Goal: Task Accomplishment & Management: Manage account settings

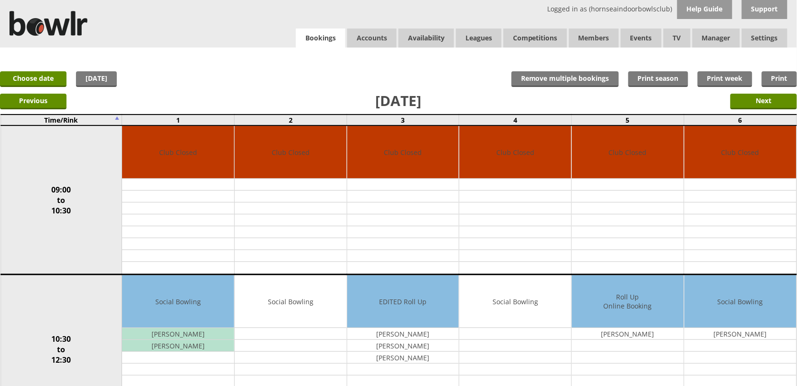
click at [334, 43] on link "Bookings" at bounding box center [320, 38] width 49 height 19
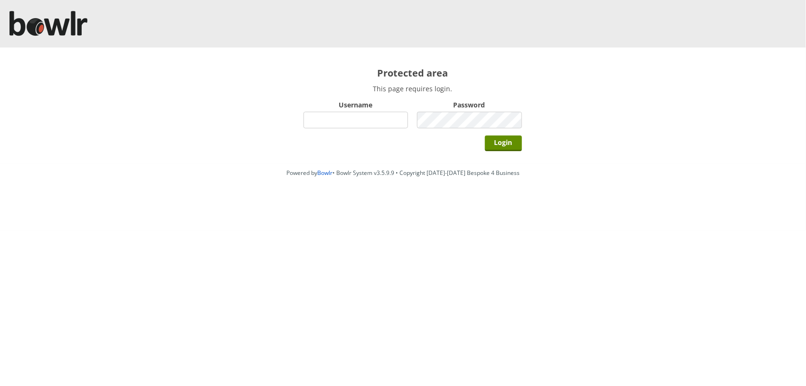
click at [355, 115] on input "Username" at bounding box center [356, 120] width 105 height 17
type input "hornseaindoorbowlsclub"
click at [485, 135] on input "Login" at bounding box center [503, 143] width 37 height 16
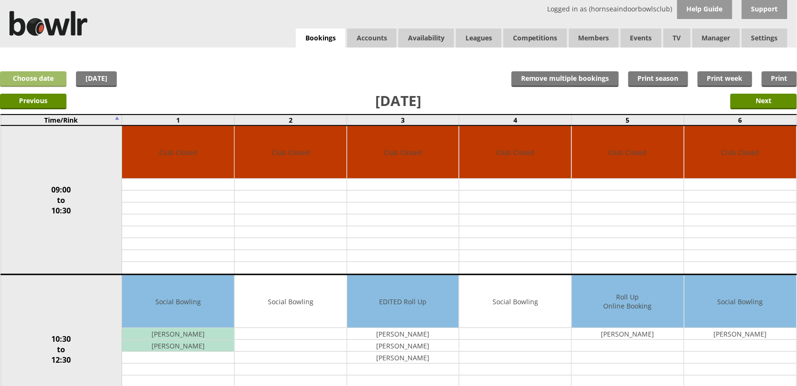
click at [48, 73] on link "Choose date" at bounding box center [33, 79] width 67 height 16
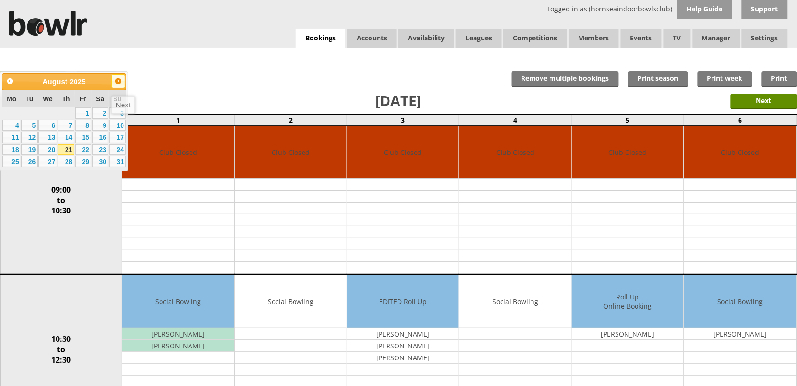
click at [120, 86] on link "Next" at bounding box center [118, 81] width 14 height 14
click at [69, 112] on link "4" at bounding box center [66, 112] width 16 height 11
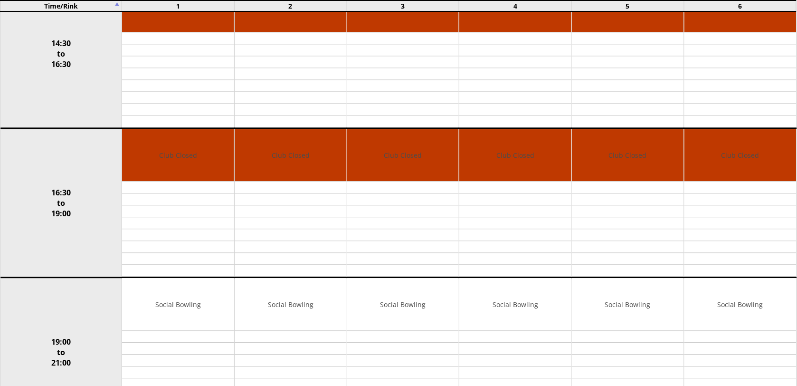
scroll to position [730, 0]
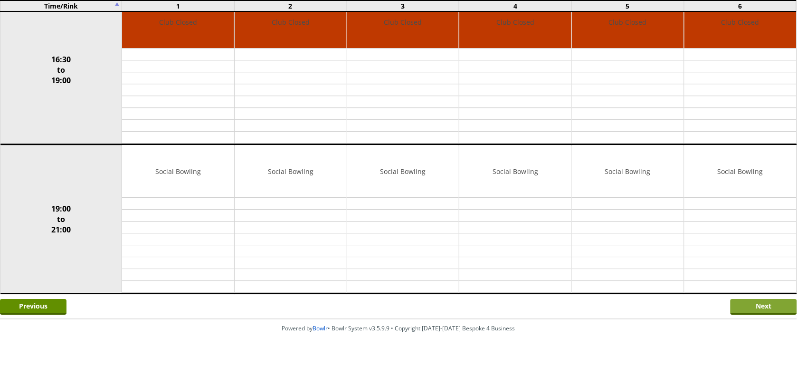
click at [762, 309] on input "Next" at bounding box center [764, 307] width 67 height 16
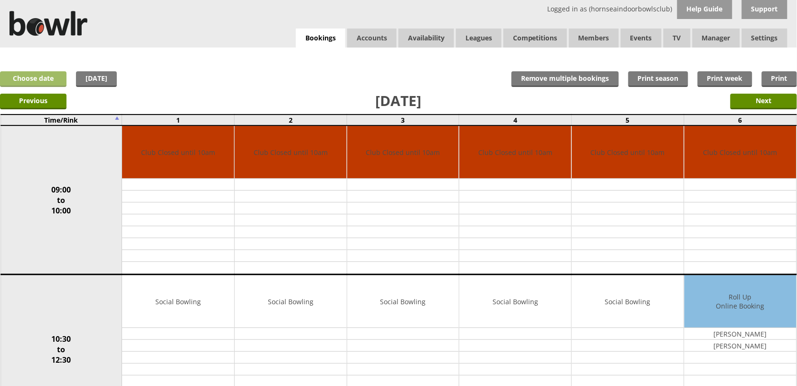
click at [50, 77] on link "Choose date" at bounding box center [33, 79] width 67 height 16
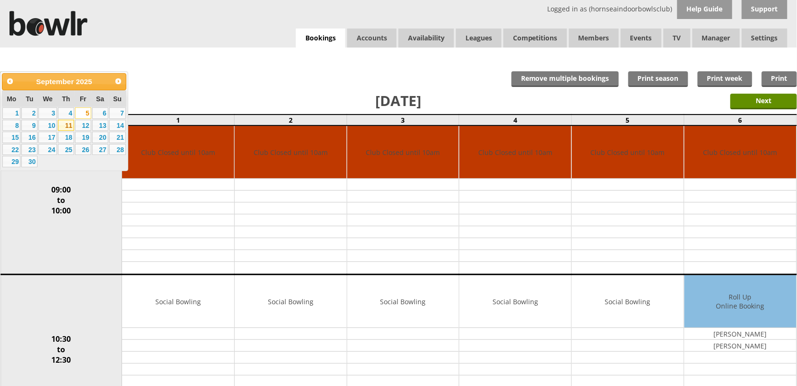
click at [70, 124] on link "11" at bounding box center [66, 125] width 16 height 11
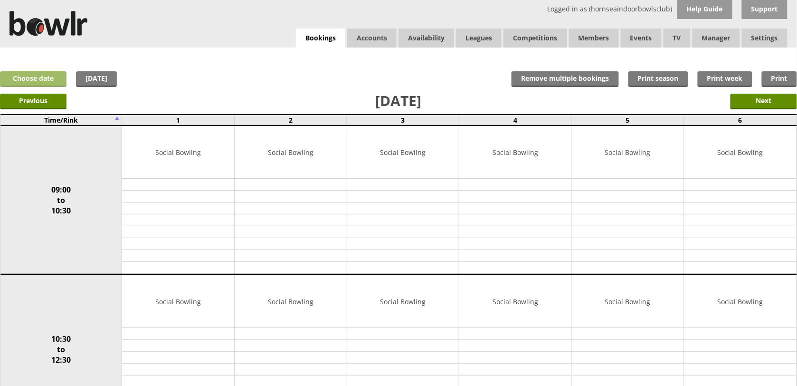
click at [31, 76] on link "Choose date" at bounding box center [33, 79] width 67 height 16
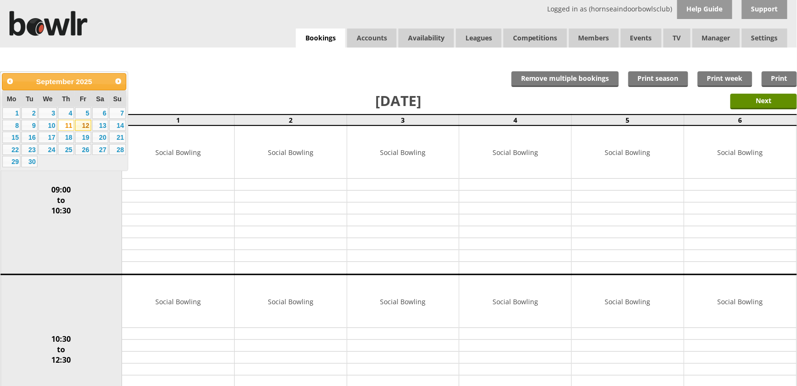
click at [77, 123] on link "12" at bounding box center [83, 125] width 16 height 11
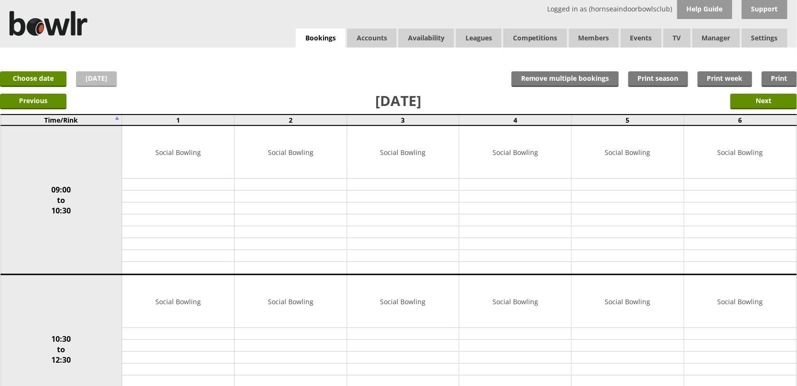
click at [105, 77] on link "[DATE]" at bounding box center [96, 79] width 41 height 16
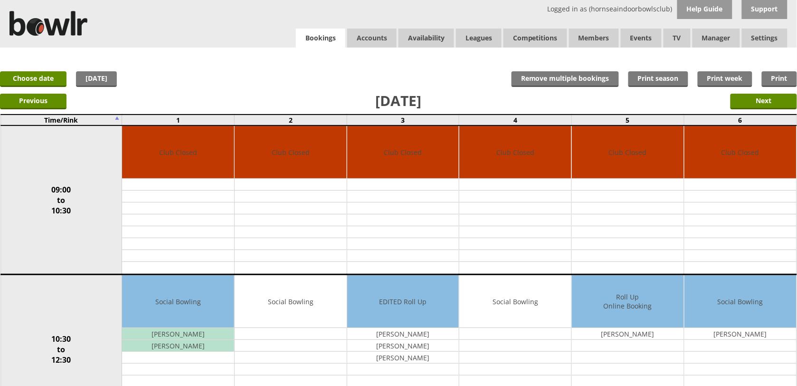
click at [321, 38] on link "Bookings" at bounding box center [320, 38] width 49 height 19
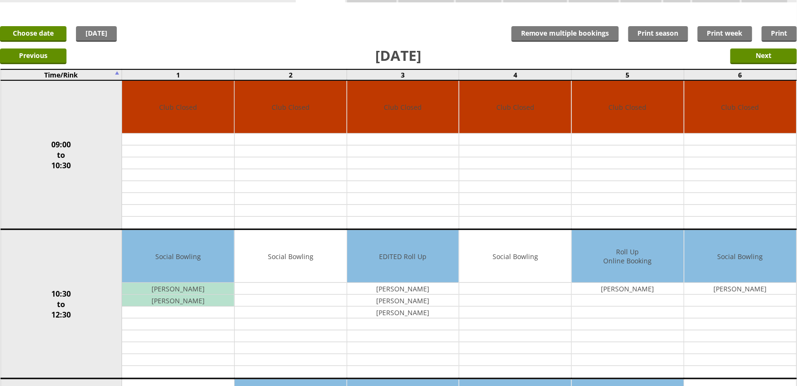
scroll to position [18, 0]
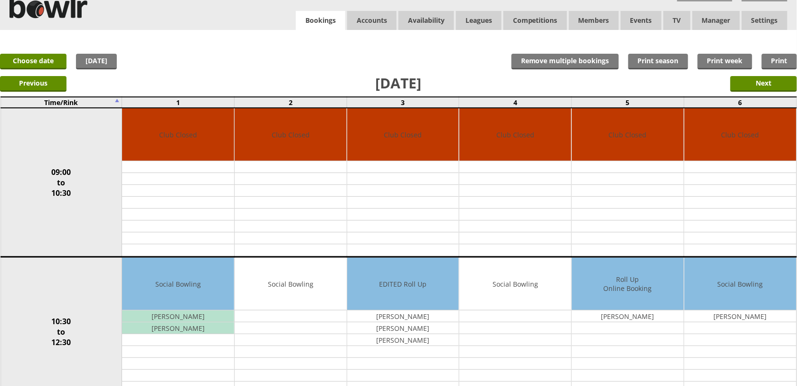
click at [309, 22] on link "Bookings" at bounding box center [320, 20] width 49 height 19
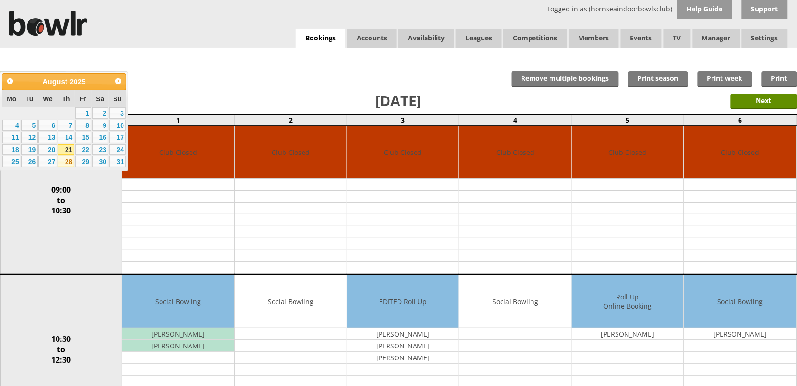
click at [67, 161] on link "28" at bounding box center [66, 161] width 16 height 11
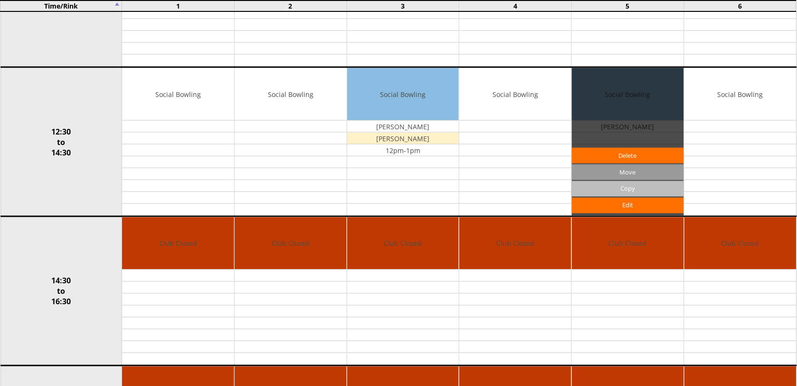
scroll to position [356, 0]
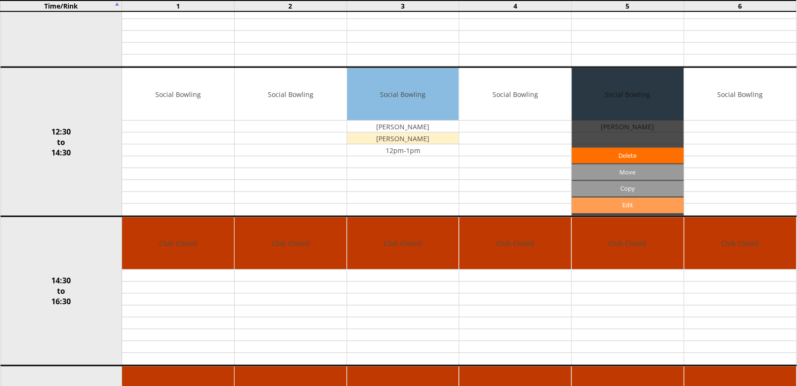
click at [609, 205] on link "Edit" at bounding box center [628, 206] width 112 height 16
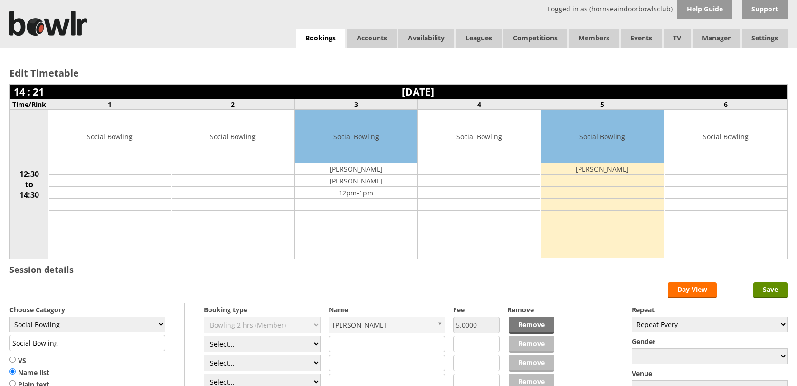
scroll to position [119, 0]
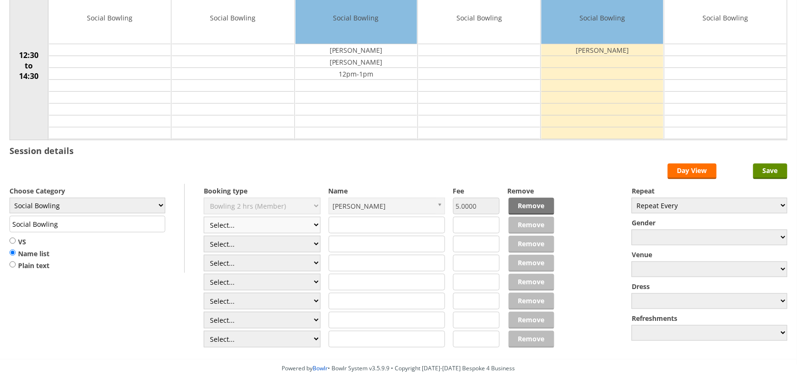
click at [306, 222] on select "Select... Club Competition (Member) Club Competition (Visitor) National (Member…" at bounding box center [262, 225] width 117 height 17
select select "1_50"
click at [204, 218] on select "Select... Club Competition (Member) Club Competition (Visitor) National (Member…" at bounding box center [262, 225] width 117 height 17
type input "5.0000"
click at [270, 239] on select "Select... Club Competition (Member) Club Competition (Visitor) National (Member…" at bounding box center [262, 244] width 117 height 17
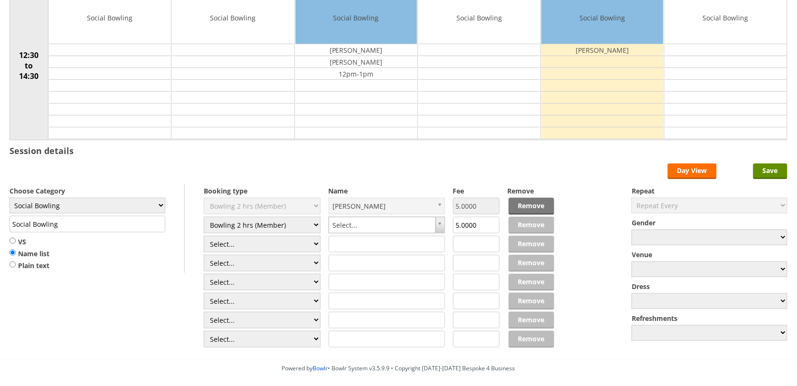
select select "1_50"
click at [204, 237] on select "Select... Club Competition (Member) Club Competition (Visitor) National (Member…" at bounding box center [262, 244] width 117 height 17
type input "5.0000"
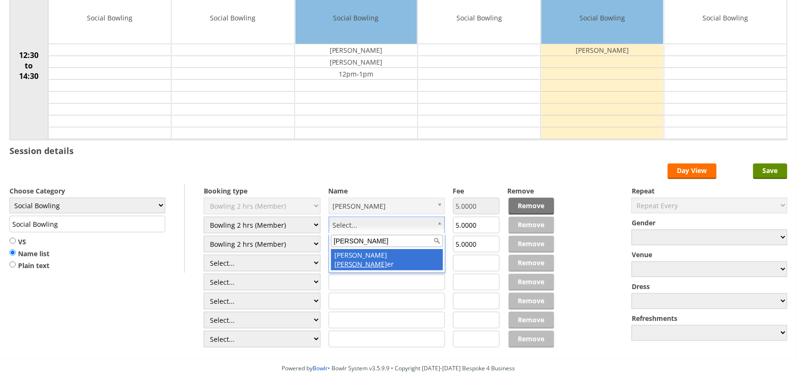
type input "hopp"
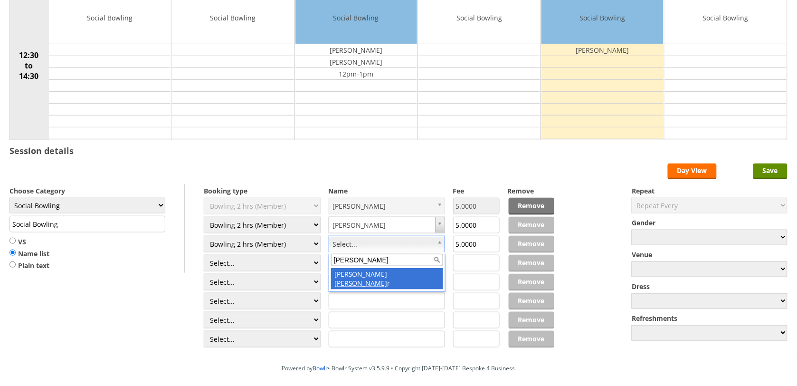
type input "powe"
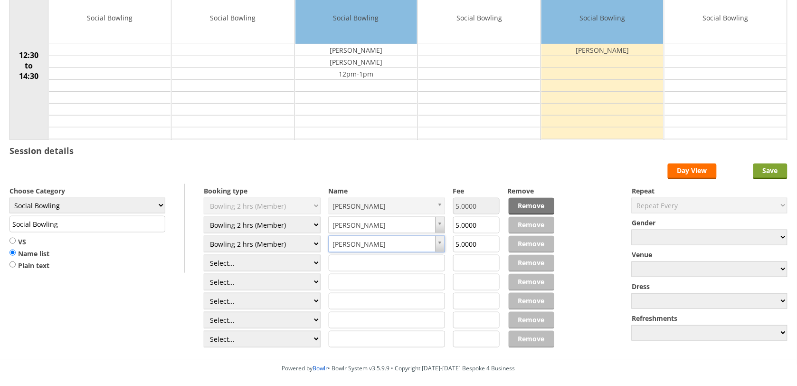
click at [764, 176] on input "Save" at bounding box center [771, 171] width 34 height 16
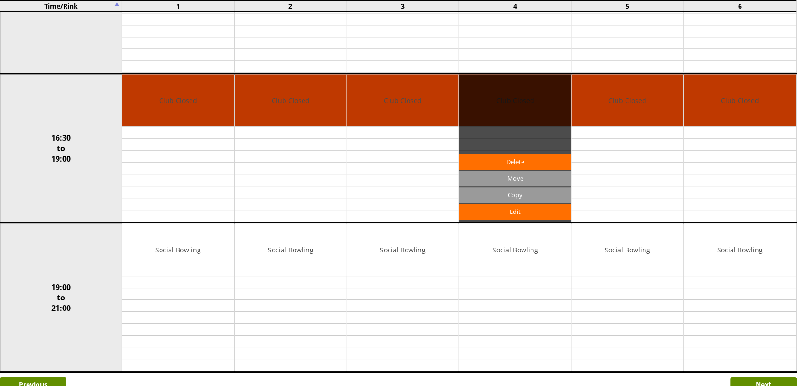
scroll to position [730, 0]
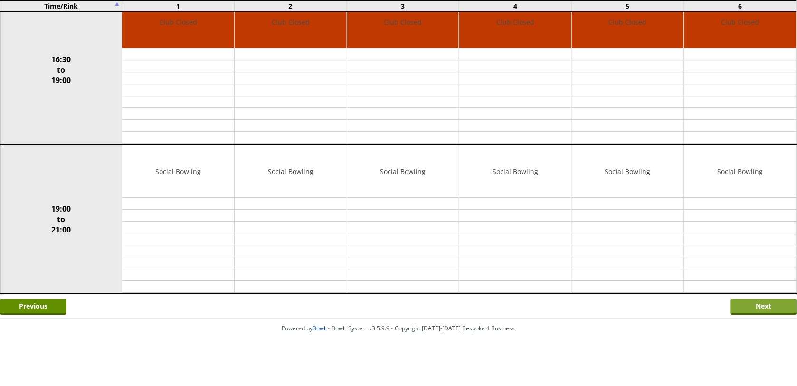
click at [749, 312] on input "Next" at bounding box center [764, 307] width 67 height 16
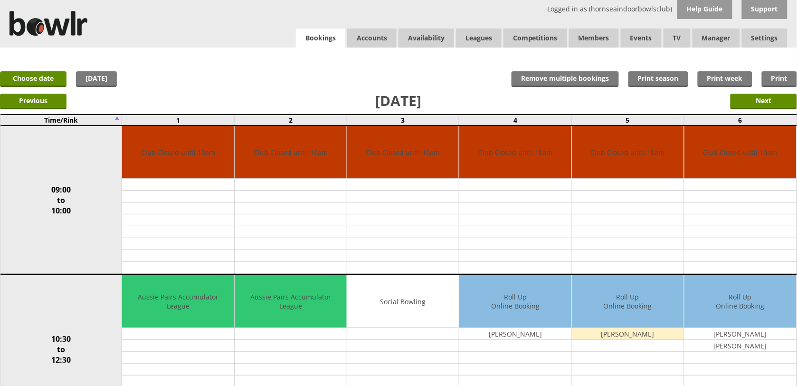
click at [306, 34] on link "Bookings" at bounding box center [320, 38] width 49 height 19
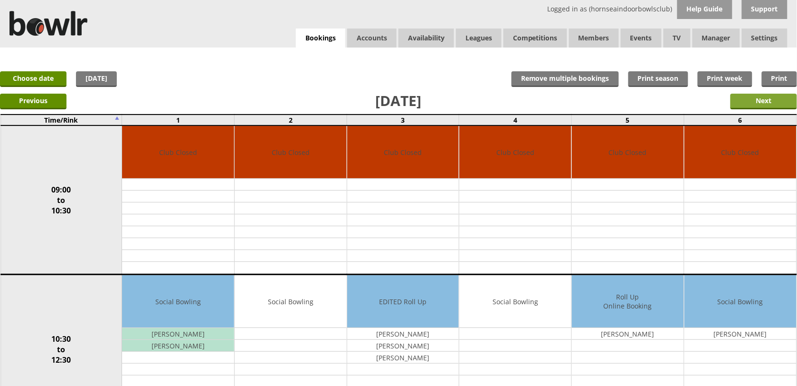
click at [761, 104] on input "Next" at bounding box center [764, 102] width 67 height 16
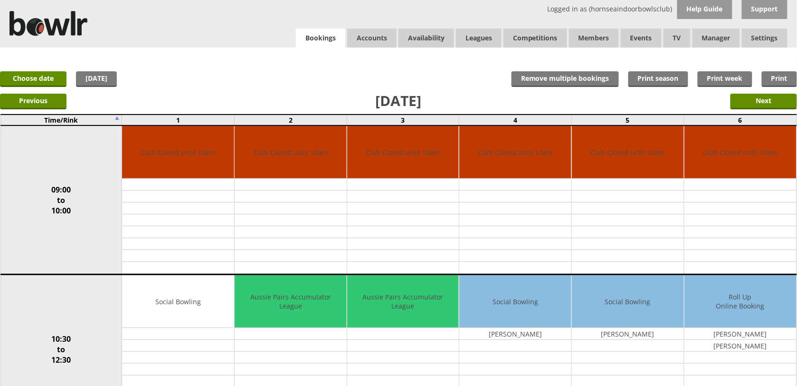
click at [328, 39] on link "Bookings" at bounding box center [320, 38] width 49 height 19
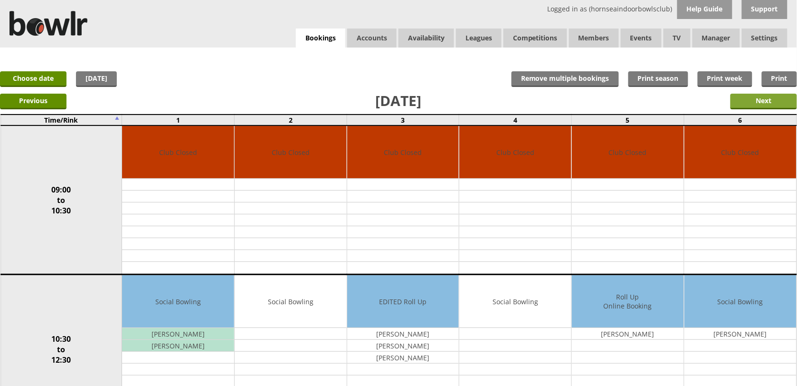
click at [753, 101] on input "Next" at bounding box center [764, 102] width 67 height 16
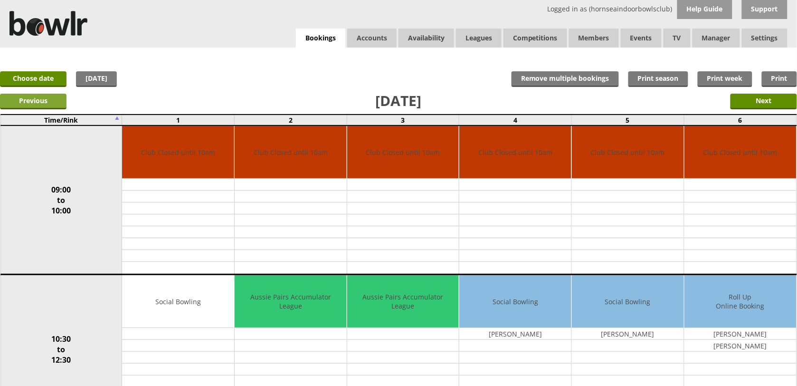
click at [62, 100] on input "Previous" at bounding box center [33, 102] width 67 height 16
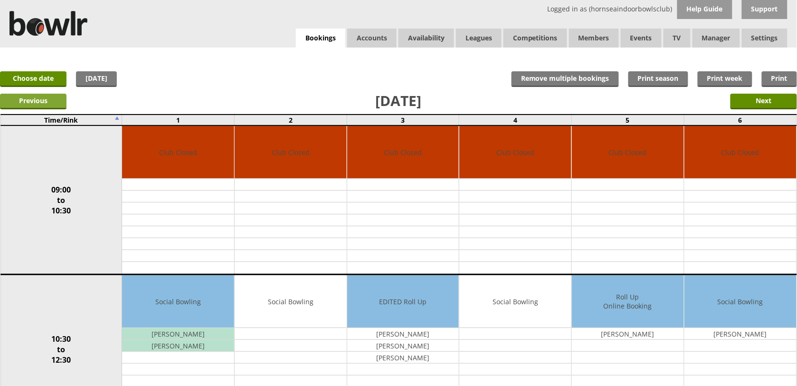
click at [22, 97] on input "Previous" at bounding box center [33, 102] width 67 height 16
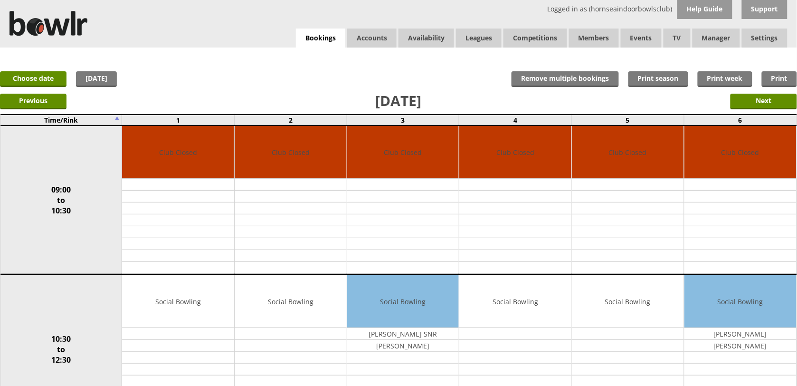
click at [751, 93] on div "Previous Next" at bounding box center [398, 101] width 797 height 24
click at [753, 98] on input "Next" at bounding box center [764, 102] width 67 height 16
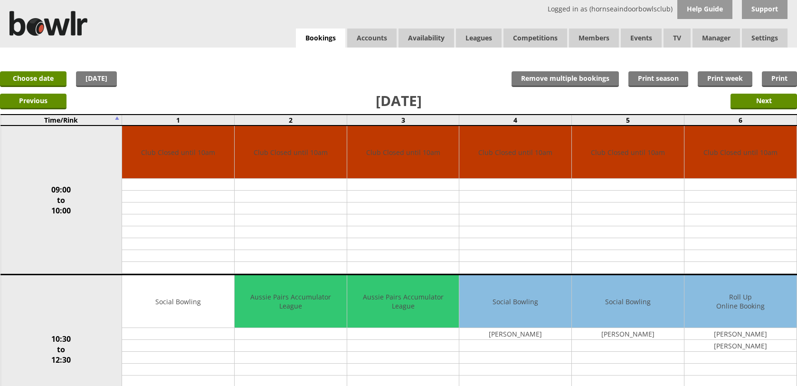
click at [753, 101] on input "Next" at bounding box center [764, 102] width 67 height 16
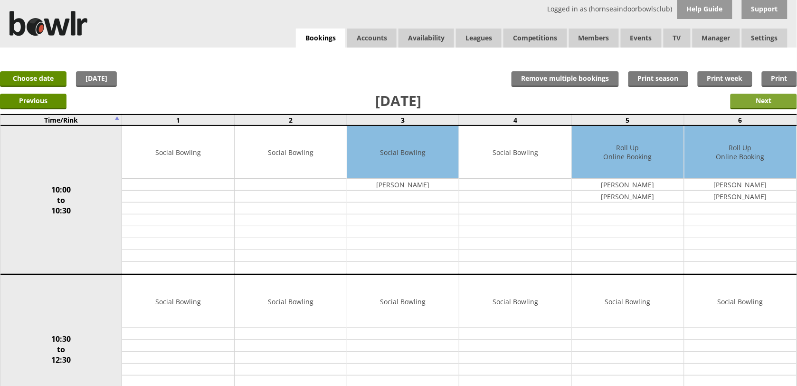
click at [752, 101] on input "Next" at bounding box center [764, 102] width 67 height 16
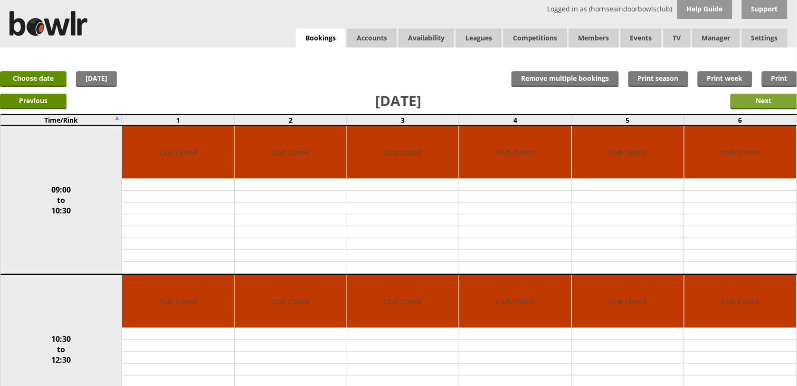
click at [749, 98] on input "Next" at bounding box center [764, 102] width 67 height 16
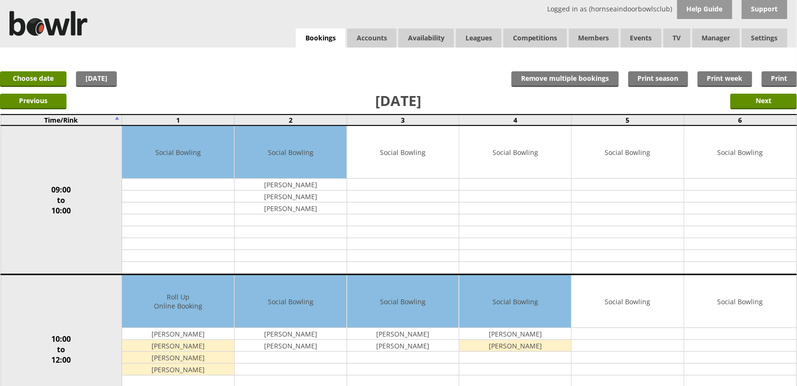
scroll to position [59, 0]
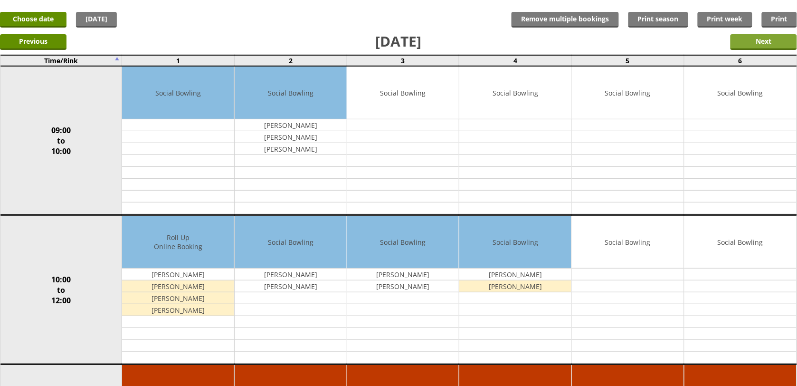
click at [751, 49] on input "Next" at bounding box center [764, 42] width 67 height 16
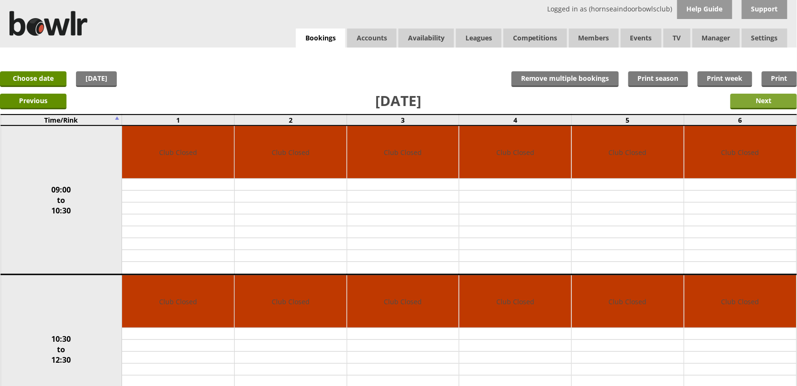
click at [753, 96] on input "Next" at bounding box center [764, 102] width 67 height 16
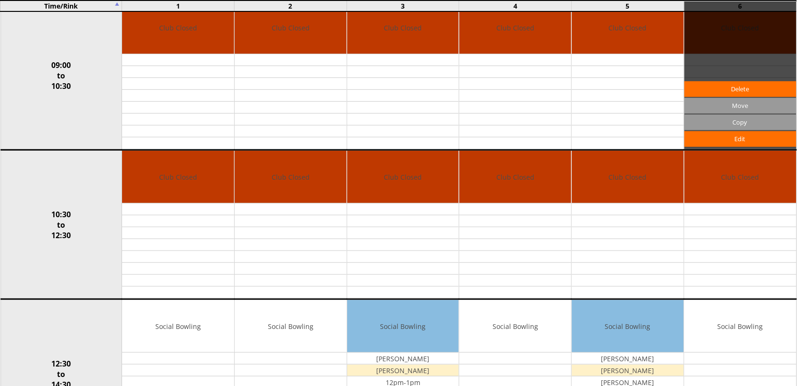
scroll to position [119, 0]
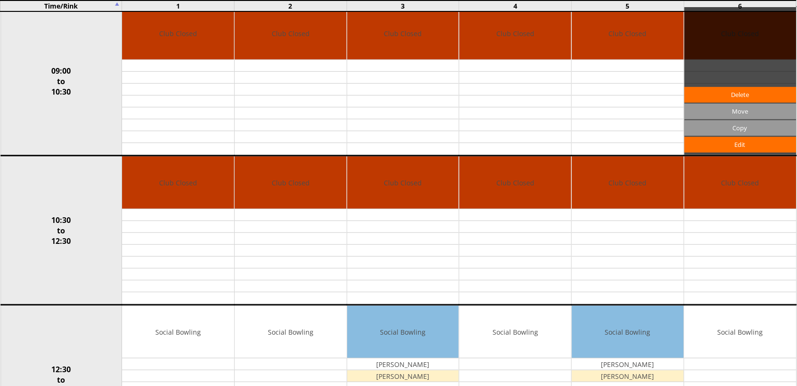
drag, startPoint x: 746, startPoint y: 73, endPoint x: 736, endPoint y: 58, distance: 18.1
click at [736, 58] on div "Edit Move Copy Delete" at bounding box center [741, 81] width 112 height 148
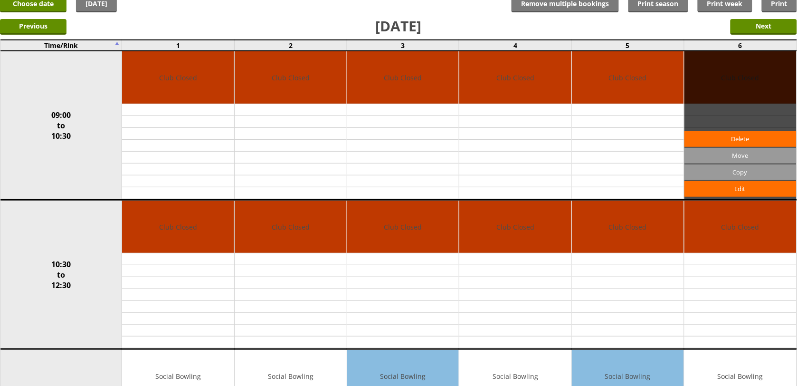
scroll to position [0, 0]
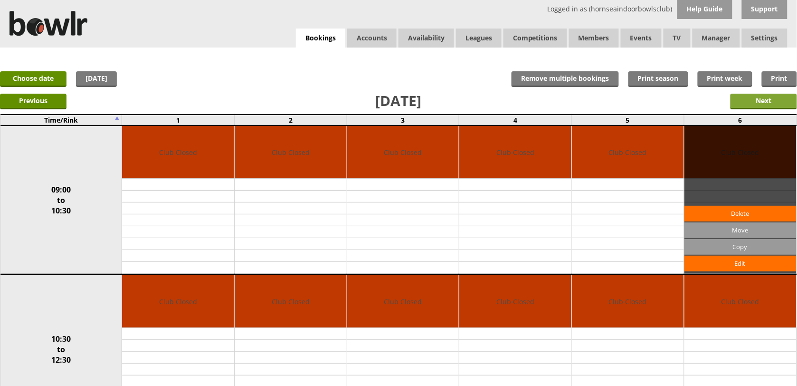
click at [753, 94] on input "Next" at bounding box center [764, 102] width 67 height 16
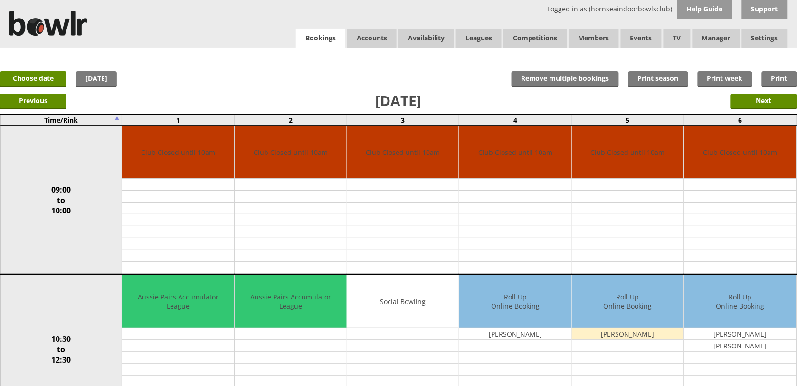
click at [333, 32] on link "Bookings" at bounding box center [320, 38] width 49 height 19
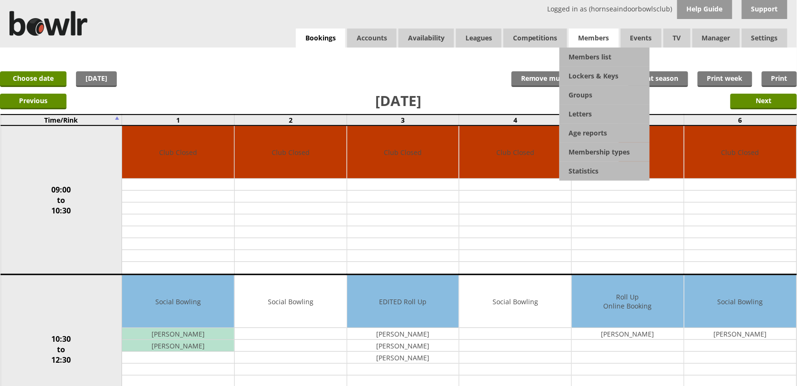
click at [590, 46] on span "Members" at bounding box center [594, 38] width 50 height 19
click at [590, 47] on span "Members" at bounding box center [594, 38] width 50 height 19
click at [590, 51] on link "Members list" at bounding box center [605, 57] width 90 height 19
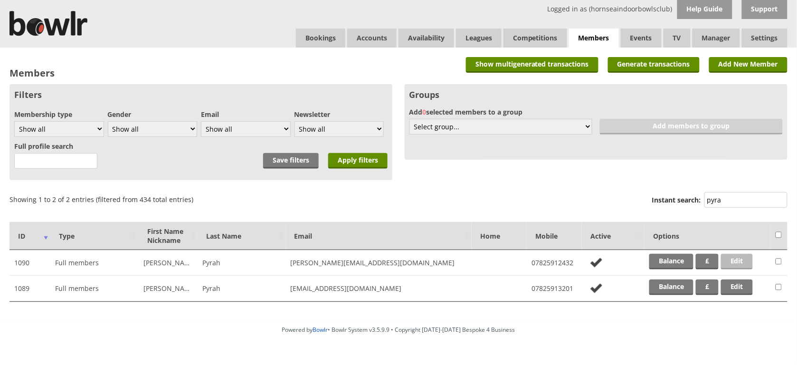
type input "pyra"
click at [733, 260] on link "Edit" at bounding box center [737, 262] width 32 height 16
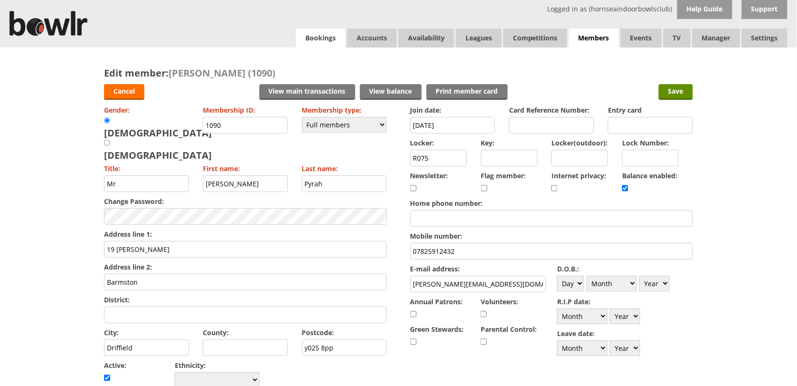
click at [329, 37] on link "Bookings" at bounding box center [320, 38] width 49 height 19
